Goal: Information Seeking & Learning: Find specific fact

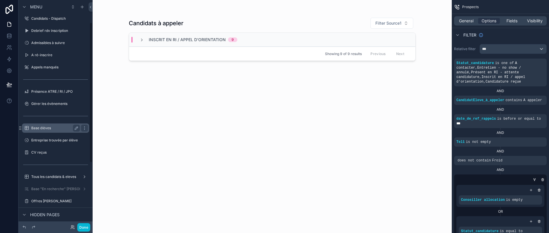
scroll to position [37, 0]
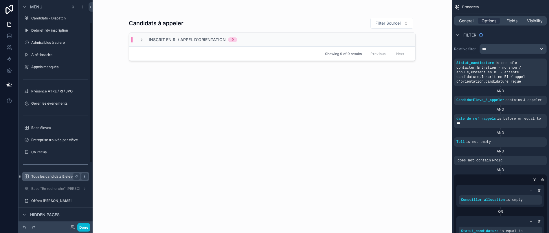
click at [56, 178] on label "Tous les candidats & eleves" at bounding box center [54, 176] width 46 height 5
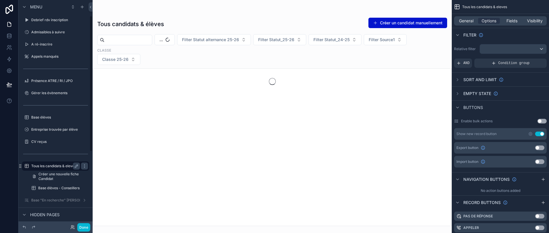
scroll to position [27, 0]
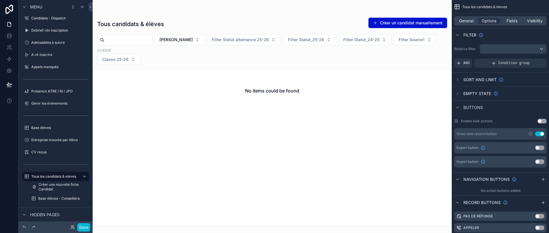
click at [211, 39] on div "scrollable content" at bounding box center [272, 116] width 359 height 233
click at [193, 39] on span "Mohamad TFAILY" at bounding box center [175, 40] width 33 height 6
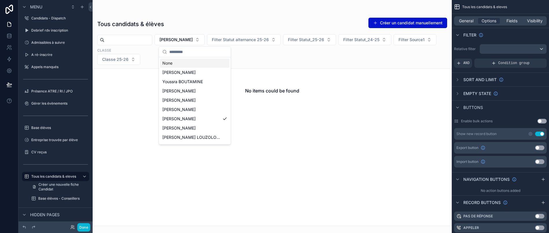
click at [201, 62] on div "None" at bounding box center [194, 62] width 69 height 9
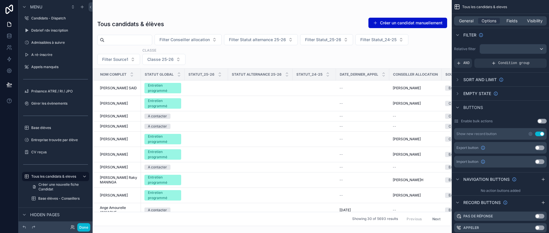
click at [136, 38] on input "scrollable content" at bounding box center [127, 40] width 47 height 8
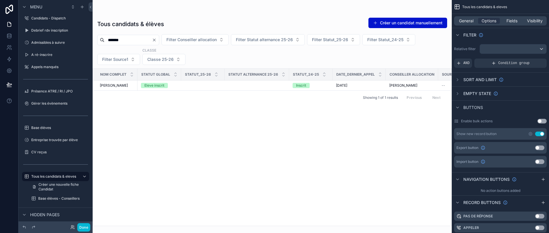
type input "*******"
click at [330, 128] on div "Nom complet Statut global Statut_25-26 Statut alternance 25-26 Statut_24-25 Dat…" at bounding box center [272, 147] width 359 height 157
click at [220, 120] on div "Nom complet Statut global Statut_25-26 Statut alternance 25-26 Statut_24-25 Dat…" at bounding box center [272, 147] width 359 height 157
click at [84, 227] on button "Done" at bounding box center [83, 227] width 13 height 8
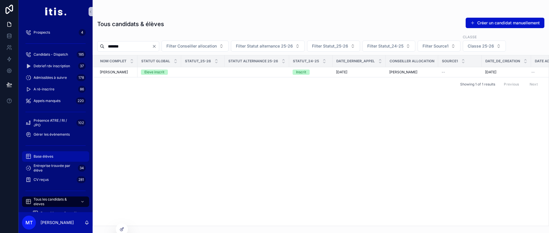
click at [48, 156] on span "Base élèves" at bounding box center [44, 156] width 20 height 5
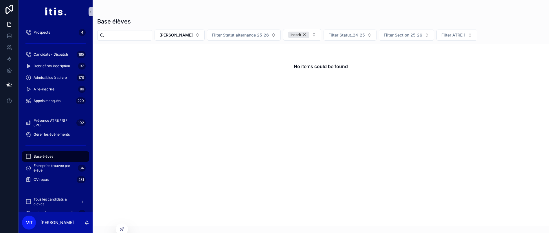
click at [139, 36] on input "scrollable content" at bounding box center [127, 35] width 47 height 8
click at [193, 37] on span "Mohamad TFAILY" at bounding box center [175, 35] width 33 height 6
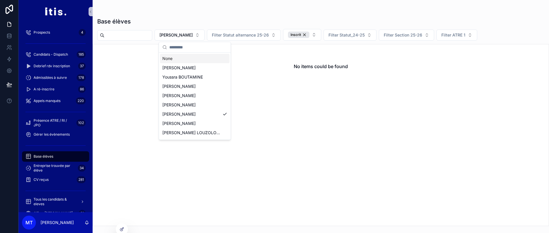
click at [199, 58] on div "None" at bounding box center [194, 58] width 69 height 9
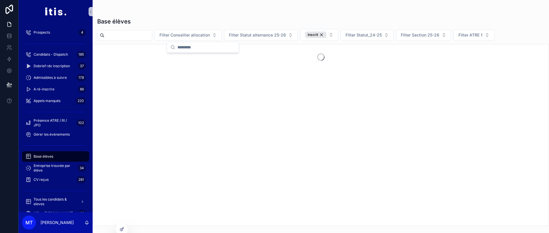
click at [148, 36] on input "scrollable content" at bounding box center [127, 35] width 47 height 8
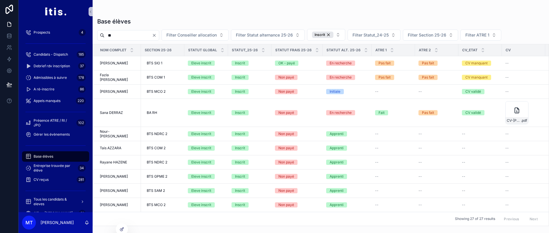
click at [145, 32] on input "**" at bounding box center [127, 35] width 47 height 8
type input "*******"
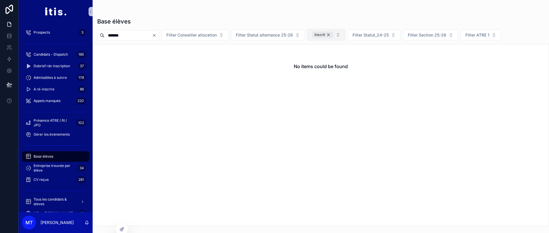
click at [333, 35] on div "Inscrit" at bounding box center [322, 35] width 21 height 6
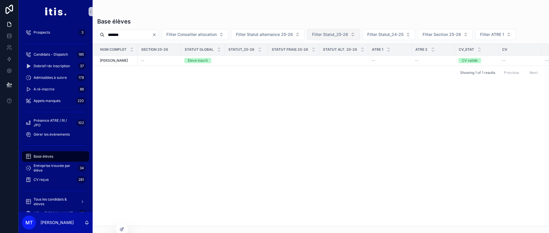
click at [205, 144] on div "Nom complet Section 25-26 Statut global Statut_25-26 Statut frais 25-26 Statut …" at bounding box center [321, 135] width 456 height 182
click at [157, 35] on icon "Clear" at bounding box center [154, 34] width 5 height 5
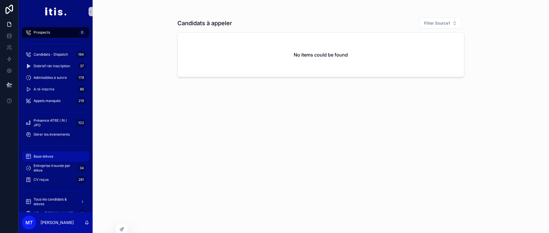
click at [45, 155] on span "Base élèves" at bounding box center [44, 156] width 20 height 5
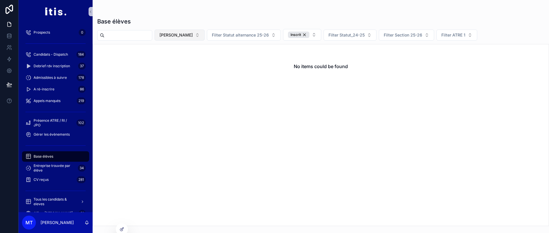
click at [205, 40] on button "Mohamad TFAILY" at bounding box center [180, 35] width 50 height 11
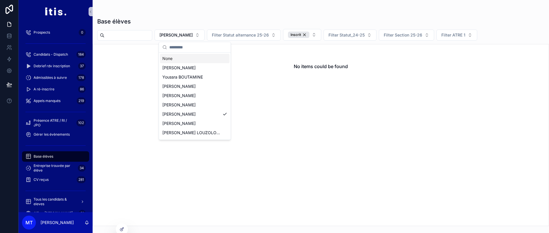
click at [203, 58] on div "None" at bounding box center [194, 58] width 69 height 9
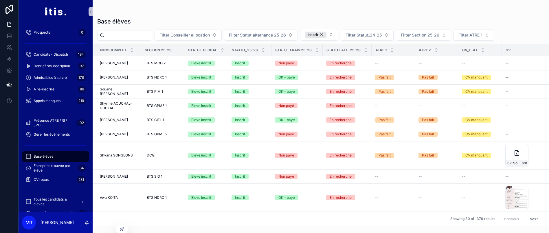
click at [146, 33] on input "scrollable content" at bounding box center [127, 35] width 47 height 8
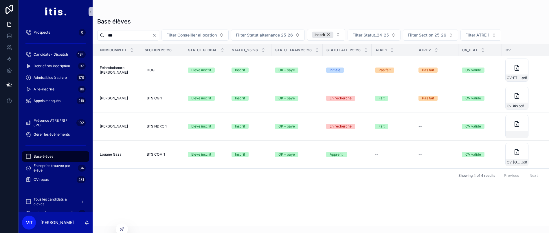
click at [147, 35] on input "***" at bounding box center [127, 35] width 47 height 8
type input "*******"
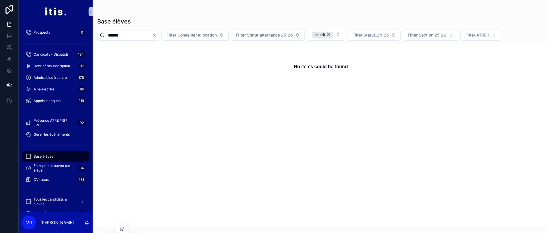
click at [157, 34] on icon "Clear" at bounding box center [154, 35] width 5 height 5
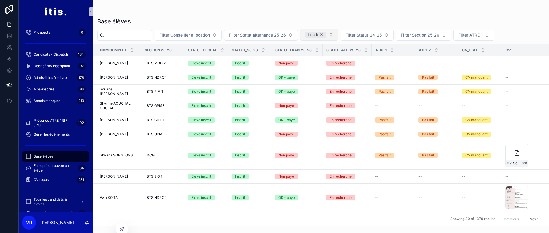
click at [326, 34] on div "Inscrit" at bounding box center [315, 35] width 21 height 6
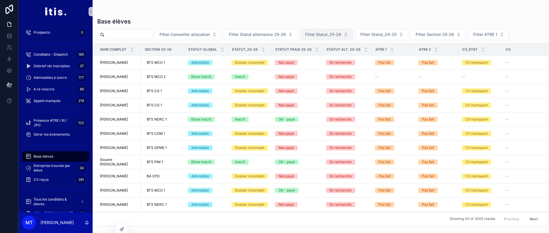
click at [152, 34] on input "scrollable content" at bounding box center [127, 35] width 47 height 8
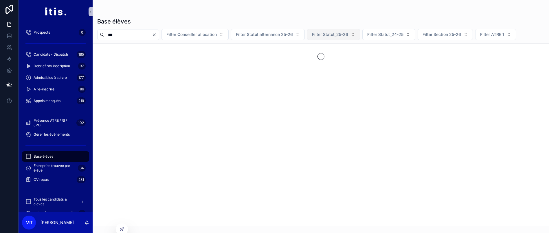
drag, startPoint x: 159, startPoint y: 54, endPoint x: 157, endPoint y: 33, distance: 21.5
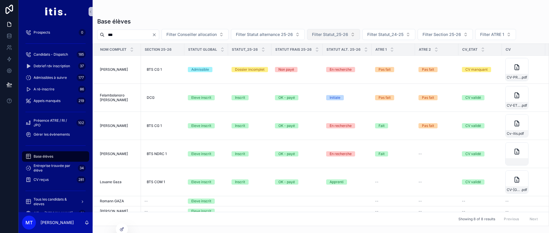
click at [152, 33] on input "***" at bounding box center [127, 35] width 47 height 8
type input "*******"
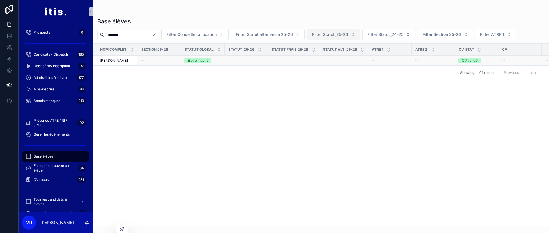
click at [120, 61] on span "Wissam AZARKAN" at bounding box center [114, 60] width 28 height 5
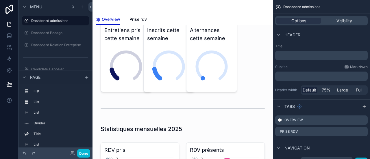
scroll to position [19, 0]
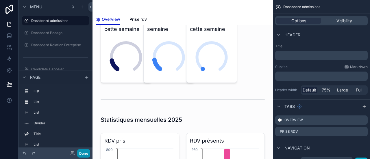
click at [86, 153] on button "Done" at bounding box center [83, 154] width 13 height 8
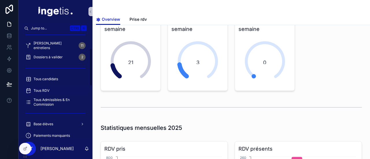
scroll to position [41, 0]
click at [56, 78] on span "Tous candidats" at bounding box center [46, 79] width 25 height 5
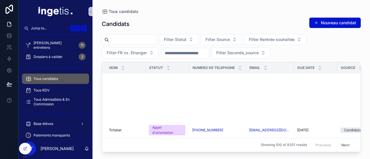
scroll to position [464, 0]
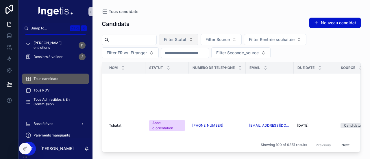
click at [187, 40] on span "Filter Statut" at bounding box center [175, 40] width 23 height 6
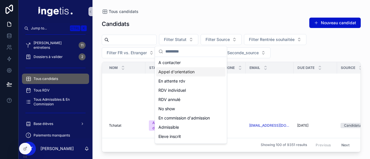
scroll to position [8, 0]
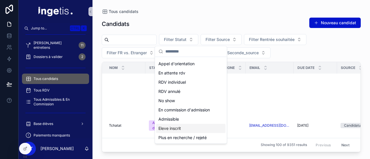
click at [177, 126] on div "Eleve inscrit" at bounding box center [190, 128] width 69 height 9
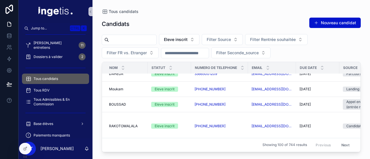
scroll to position [148, 0]
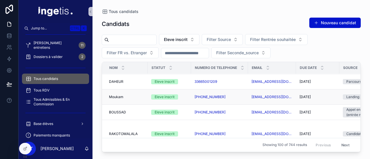
click at [118, 95] on span "Moukam" at bounding box center [116, 97] width 14 height 5
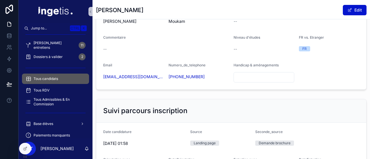
scroll to position [434, 0]
